Goal: Navigation & Orientation: Find specific page/section

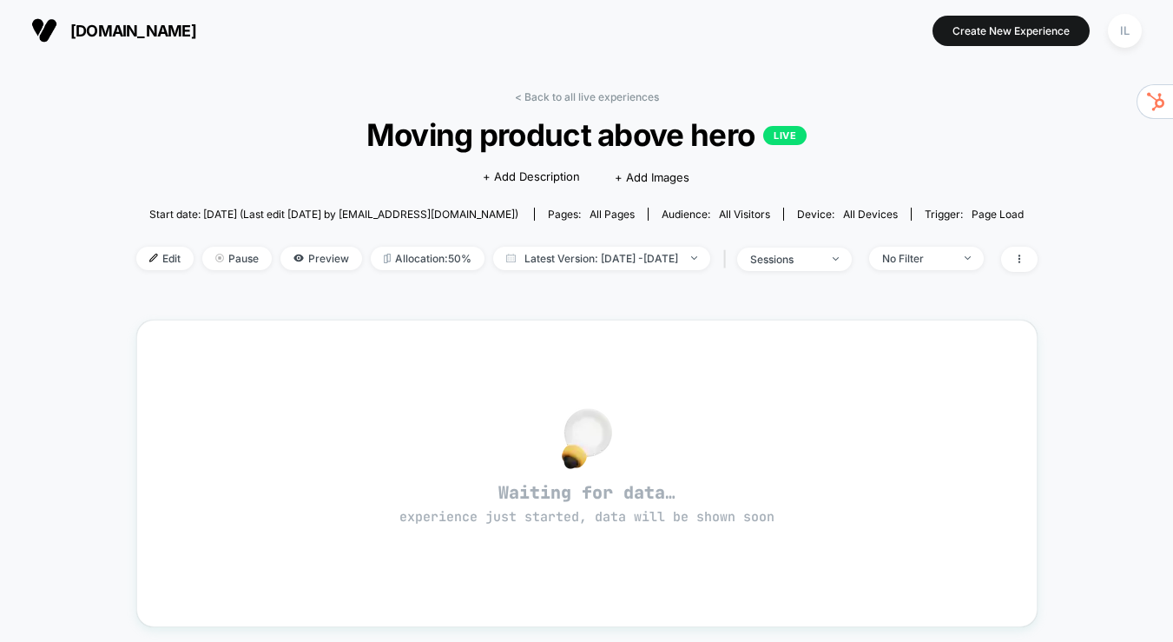
click at [777, 4] on div "[DOMAIN_NAME] Create New Experience IL" at bounding box center [586, 30] width 1173 height 61
click at [598, 97] on link "< Back to all live experiences" at bounding box center [587, 96] width 144 height 13
